Goal: Find contact information: Find contact information

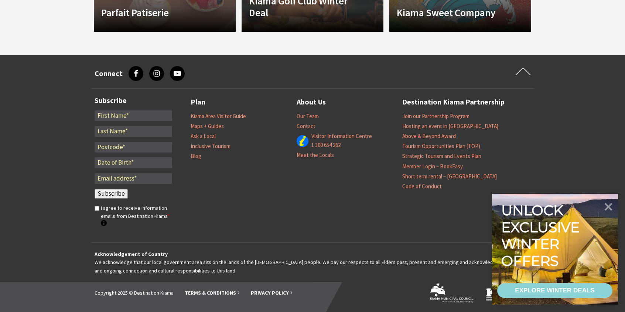
scroll to position [698, 0]
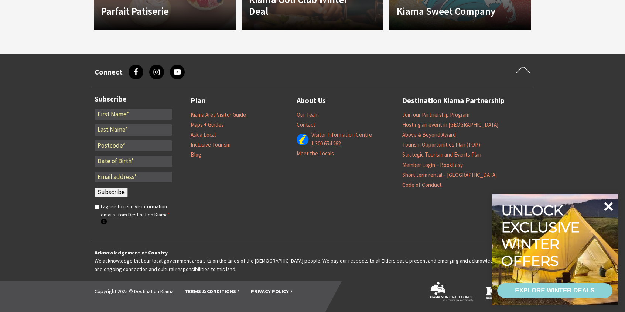
click at [608, 204] on icon at bounding box center [608, 207] width 18 height 18
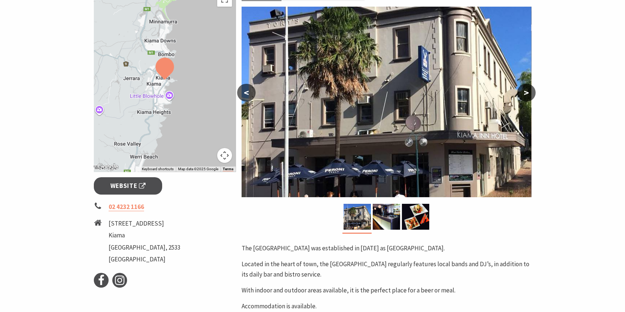
scroll to position [0, 0]
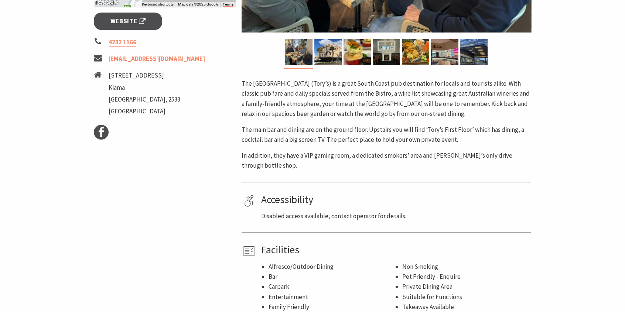
scroll to position [295, 0]
drag, startPoint x: 171, startPoint y: 61, endPoint x: 109, endPoint y: 61, distance: 61.7
click at [109, 61] on li "[EMAIL_ADDRESS][DOMAIN_NAME]" at bounding box center [165, 59] width 142 height 10
copy link "[EMAIL_ADDRESS][DOMAIN_NAME]"
